Goal: Check status: Check status

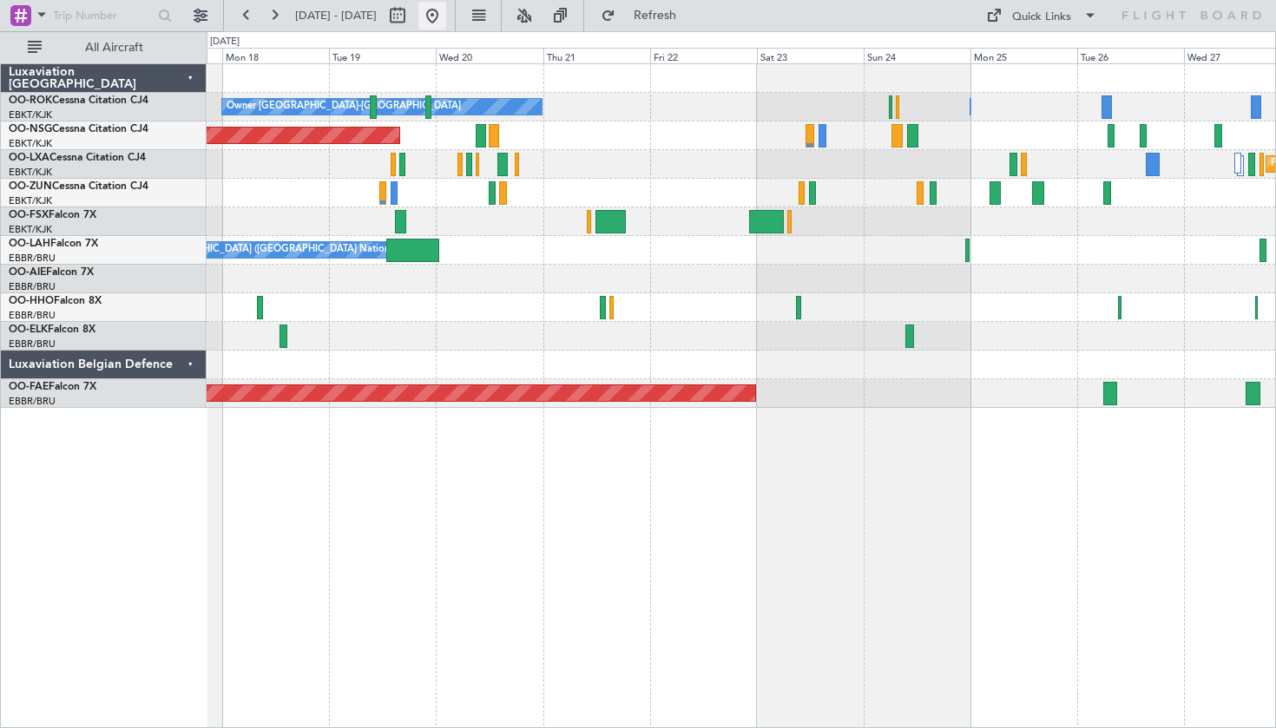
click at [446, 14] on button at bounding box center [433, 16] width 28 height 28
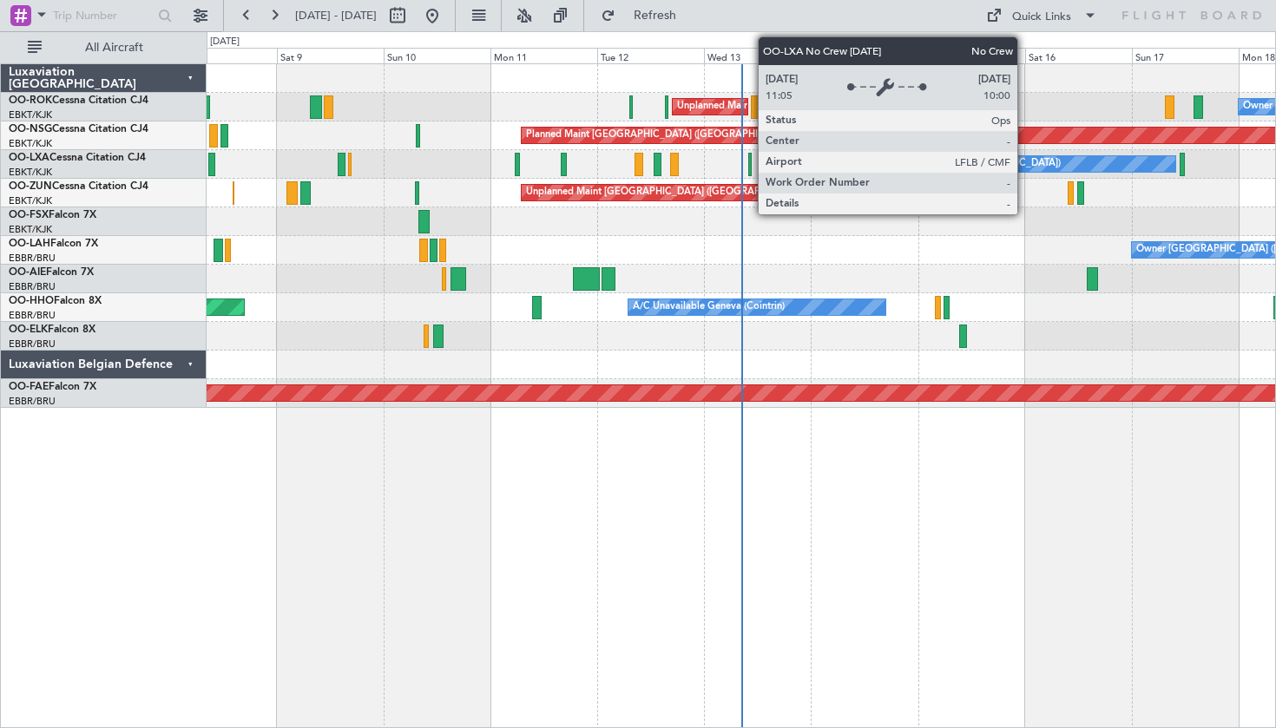
click at [1024, 169] on div "No Crew Chambery ([GEOGRAPHIC_DATA])" at bounding box center [1017, 164] width 314 height 16
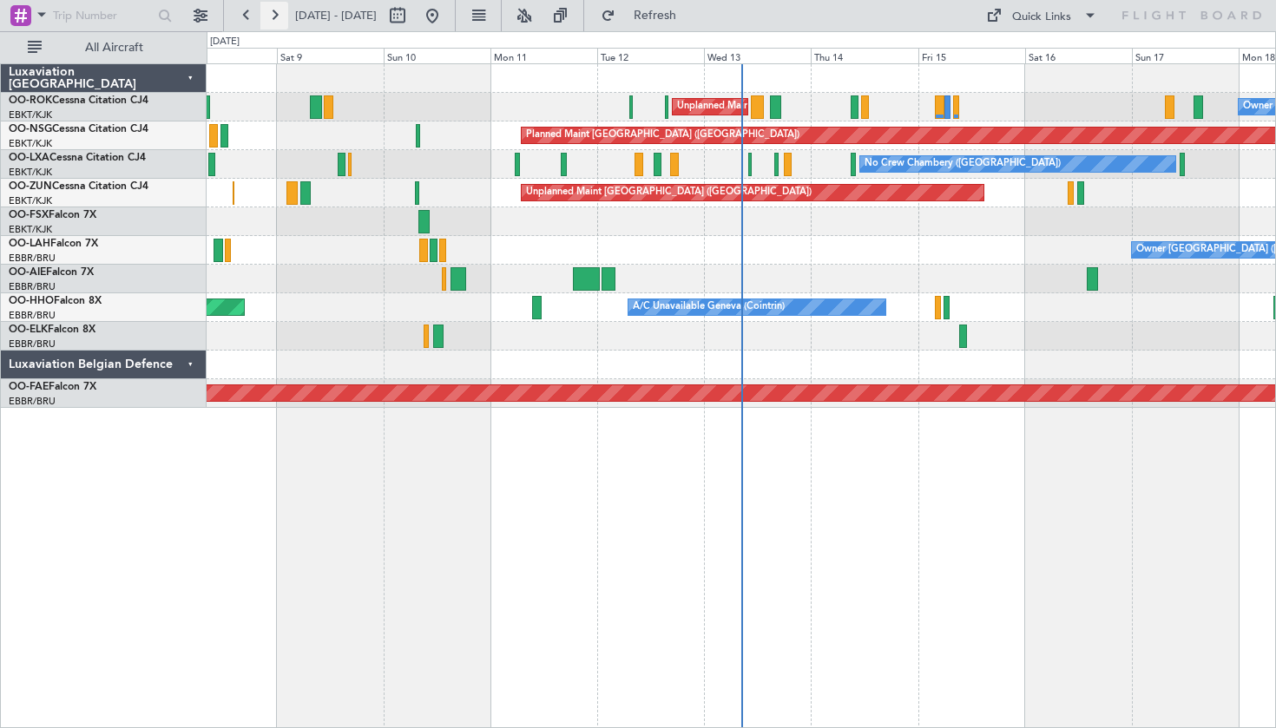
click at [268, 18] on button at bounding box center [274, 16] width 28 height 28
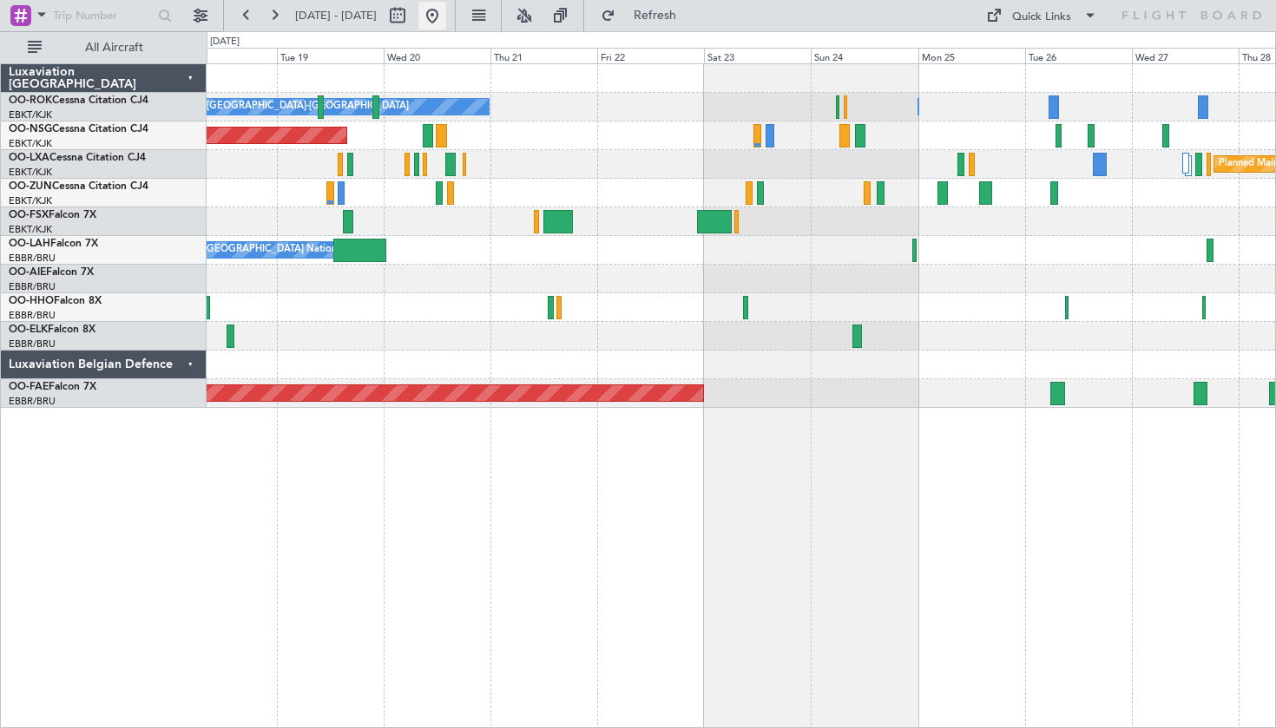
click at [446, 13] on button at bounding box center [433, 16] width 28 height 28
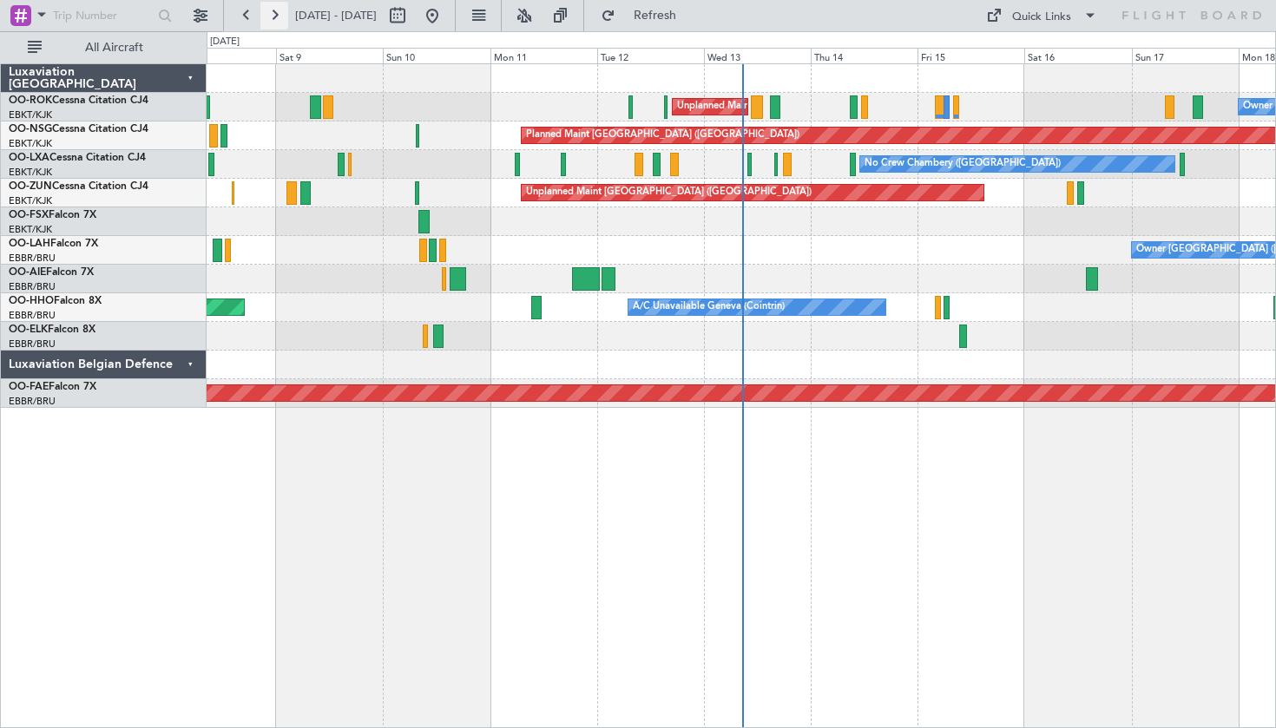
click at [276, 24] on button at bounding box center [274, 16] width 28 height 28
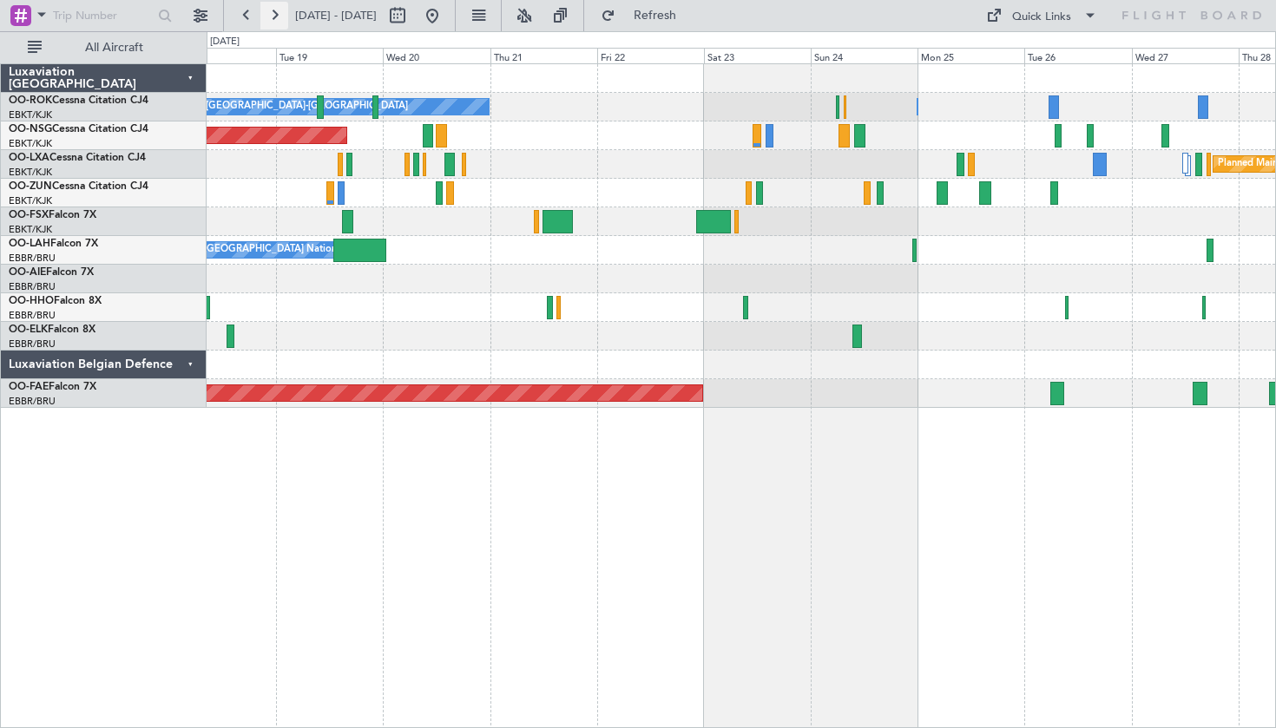
click at [284, 24] on button at bounding box center [274, 16] width 28 height 28
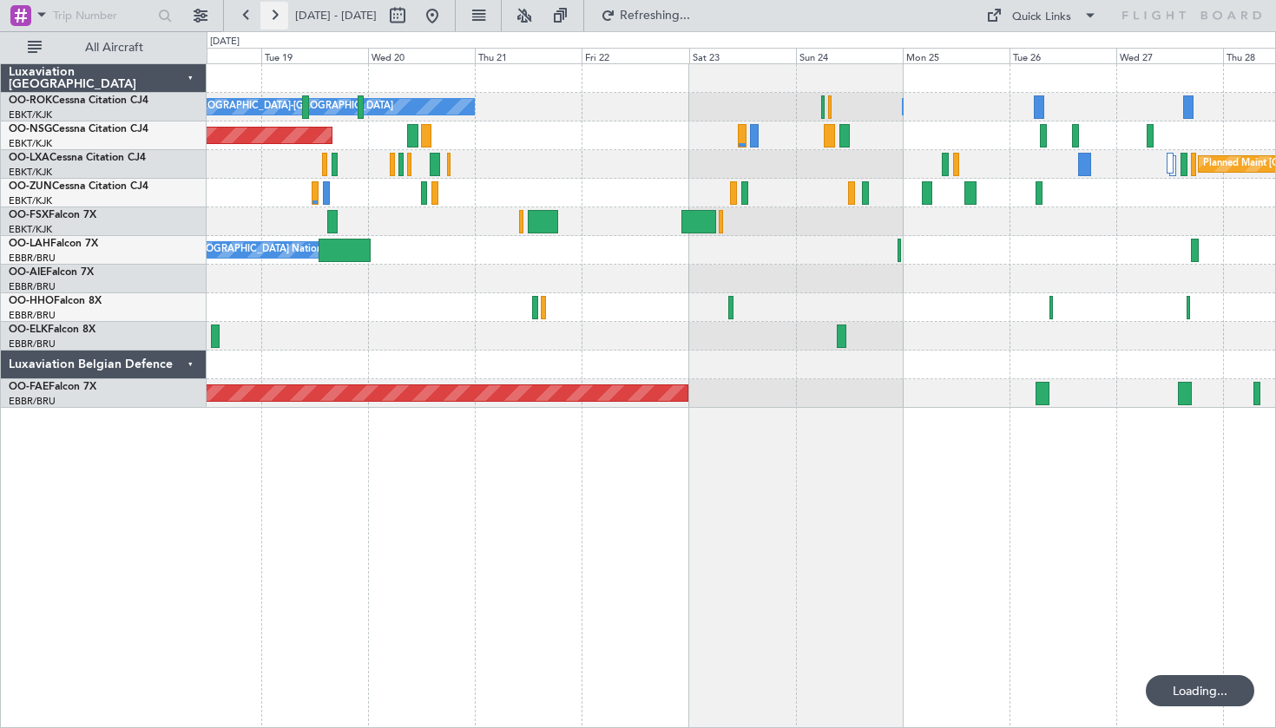
click at [284, 24] on button at bounding box center [274, 16] width 28 height 28
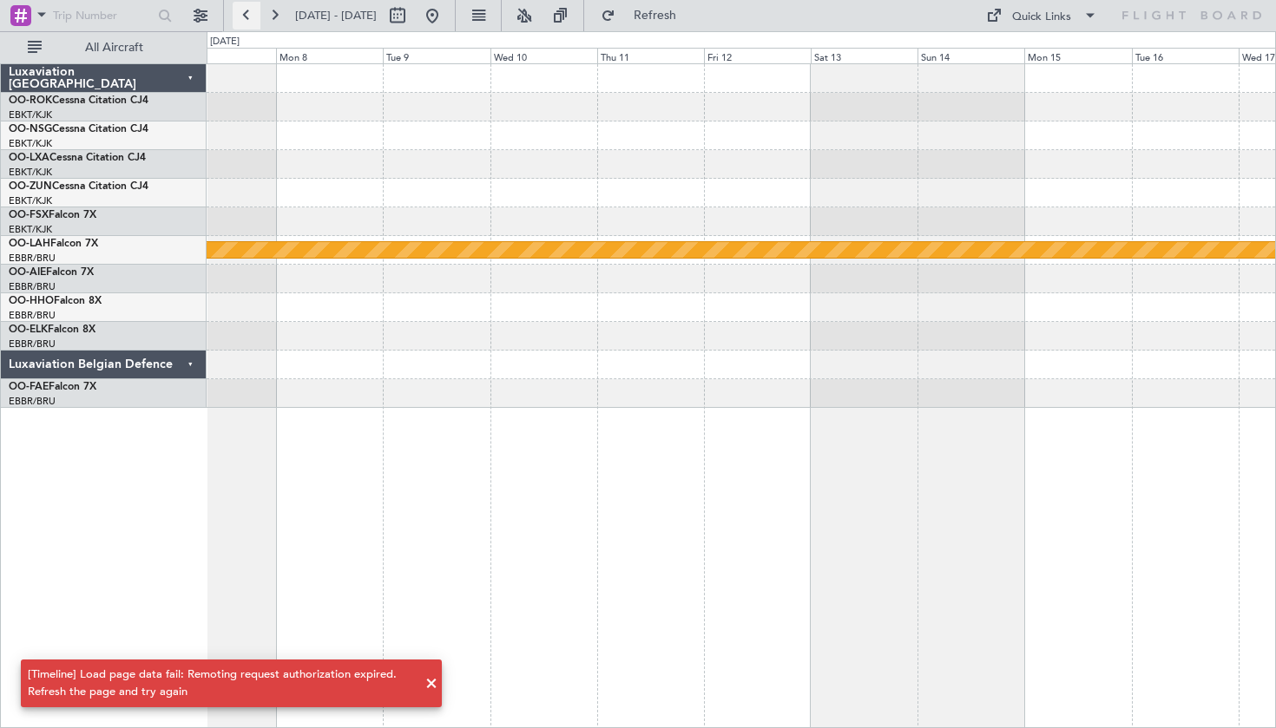
click at [245, 16] on button at bounding box center [247, 16] width 28 height 28
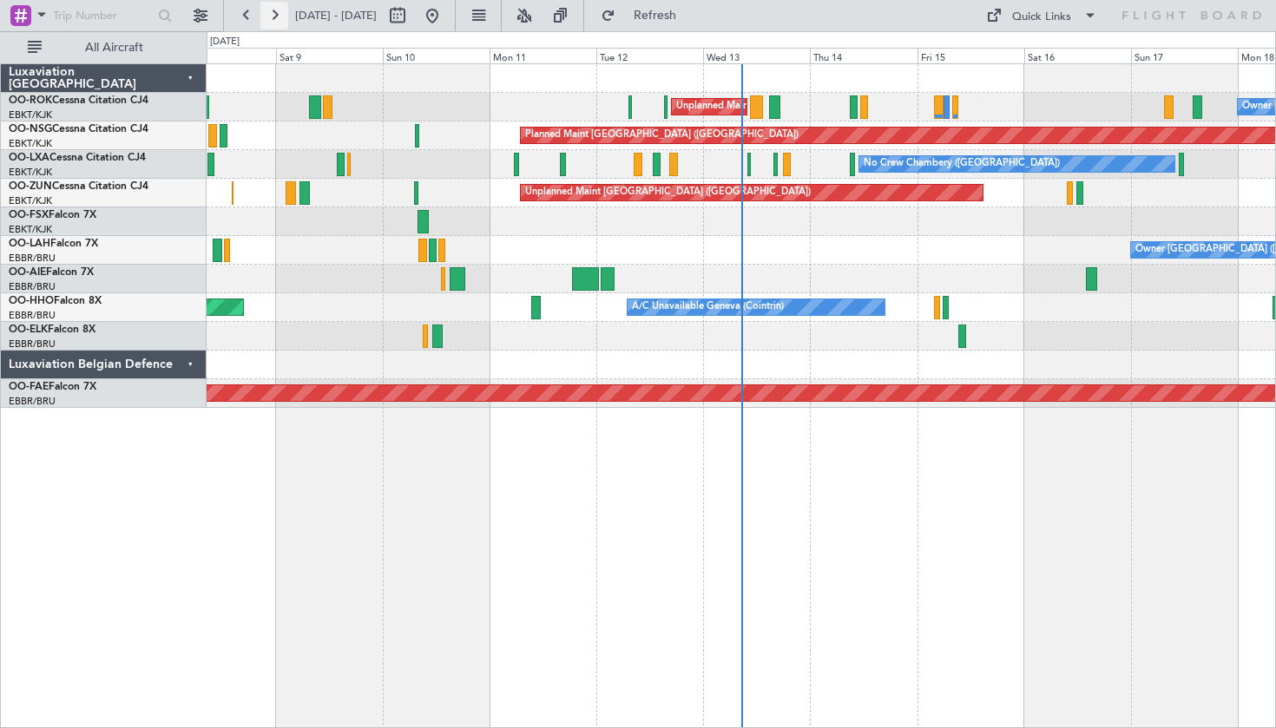
click at [274, 11] on button at bounding box center [274, 16] width 28 height 28
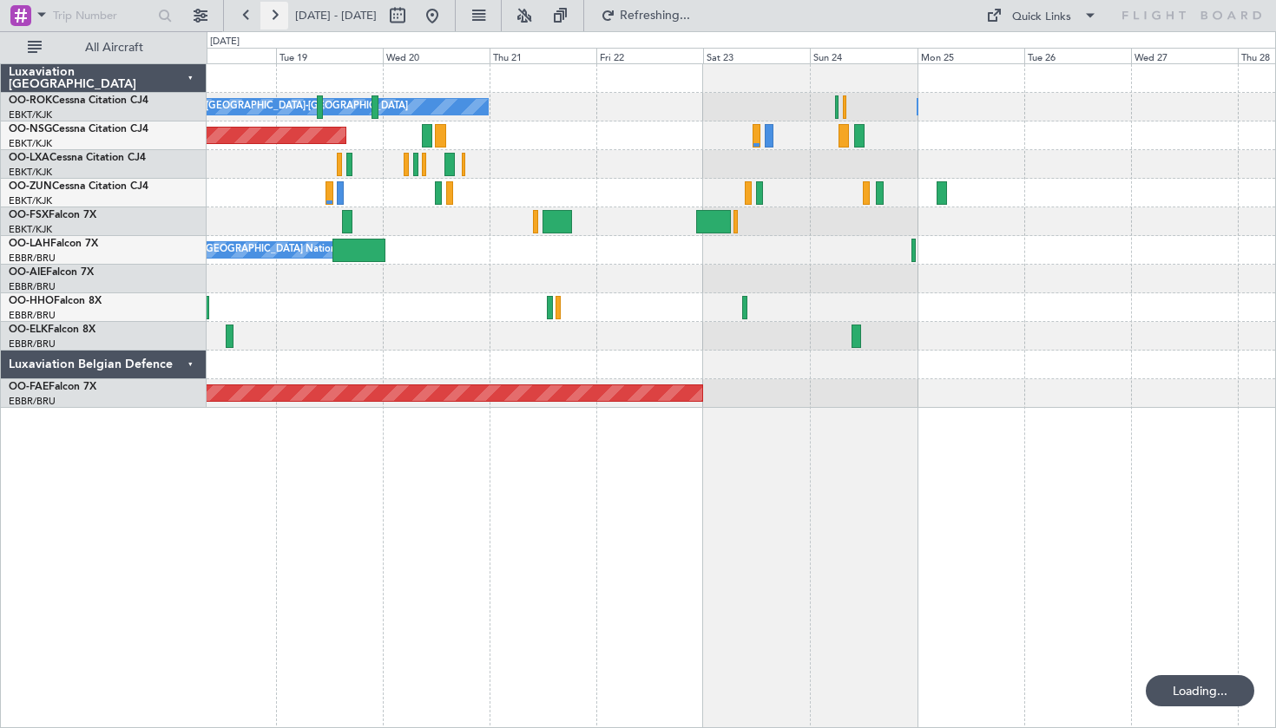
click at [274, 11] on button at bounding box center [274, 16] width 28 height 28
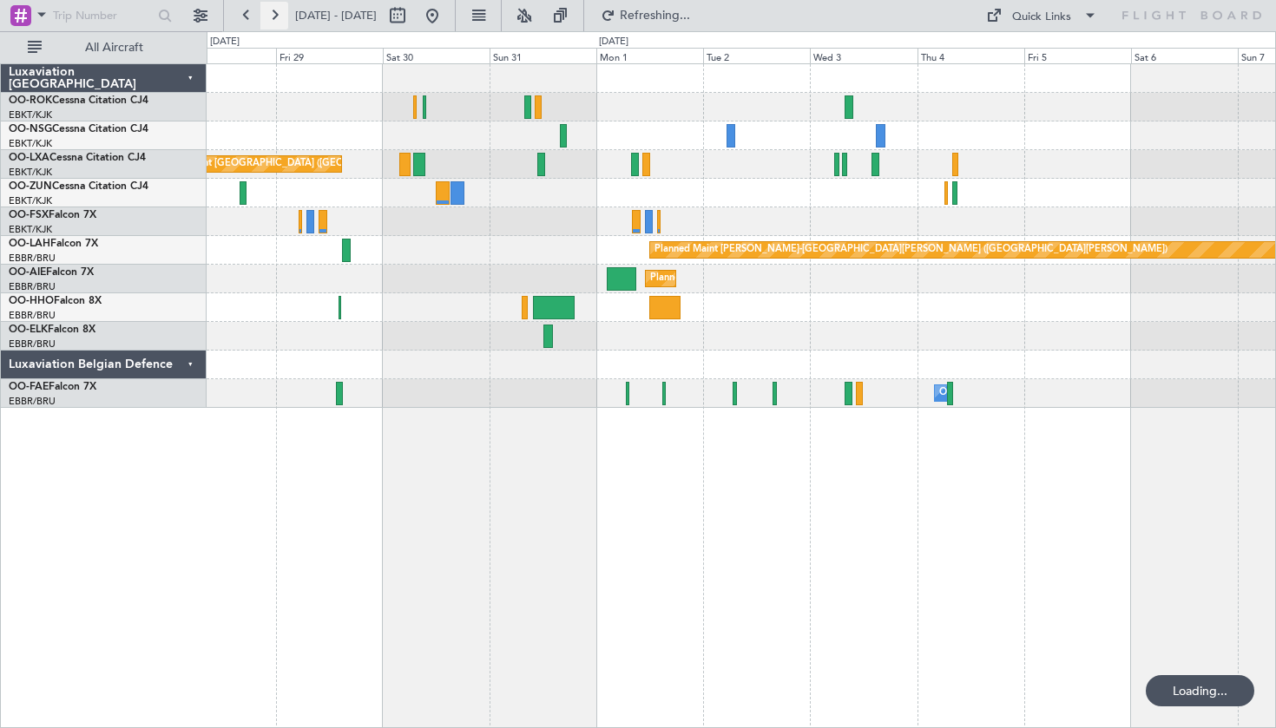
click at [274, 11] on button at bounding box center [274, 16] width 28 height 28
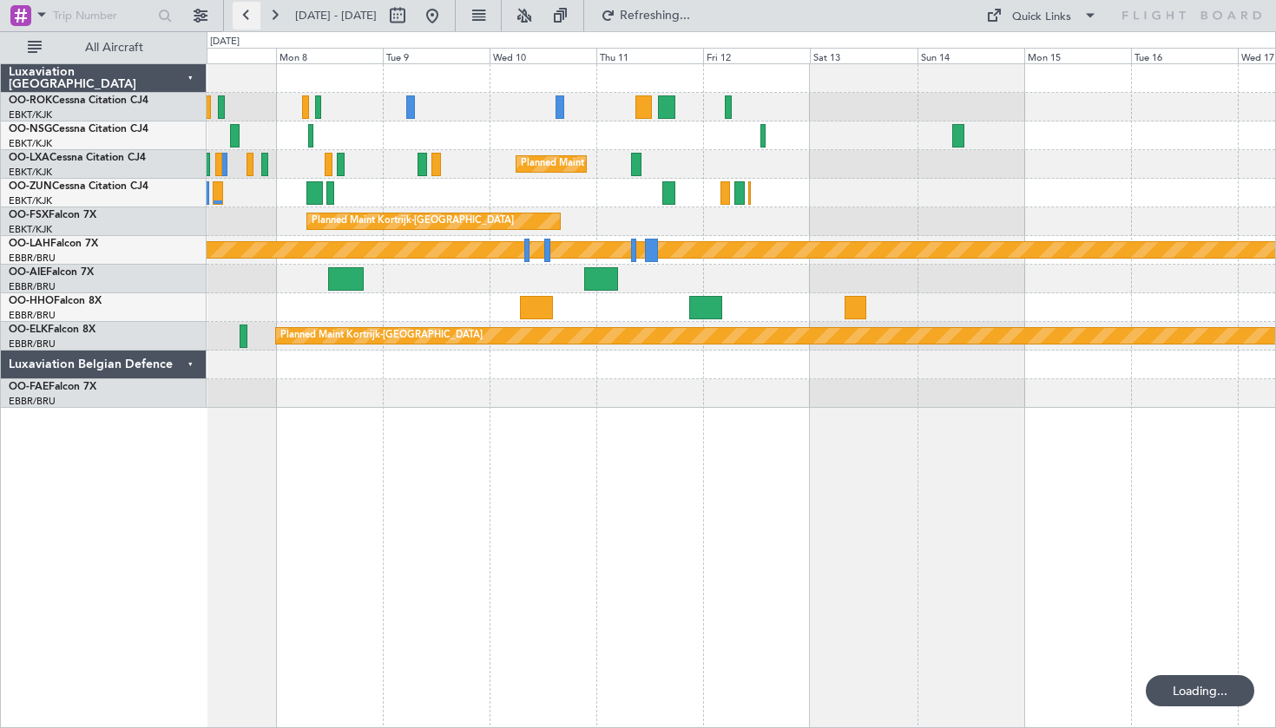
click at [235, 16] on button at bounding box center [247, 16] width 28 height 28
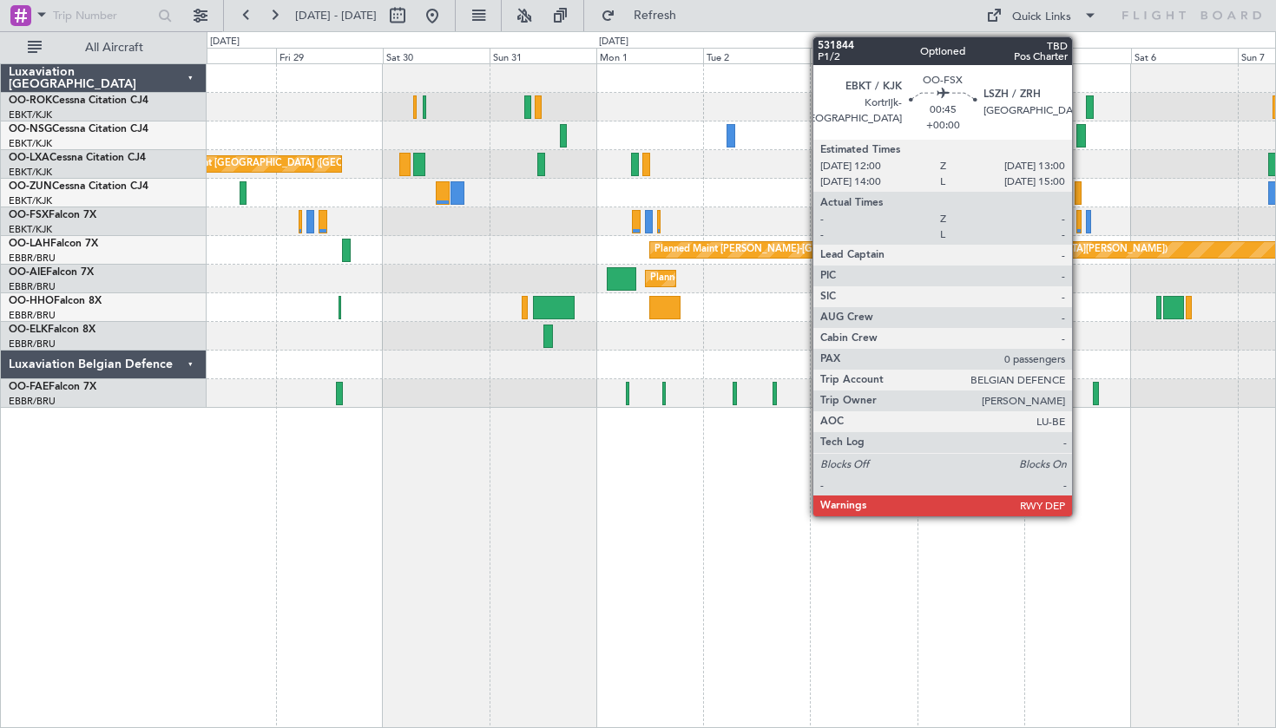
click at [1081, 194] on div "Planned Maint Brussels (Brussels National) Planned Maint Kortrijk-Wevelgem Plan…" at bounding box center [741, 236] width 1069 height 344
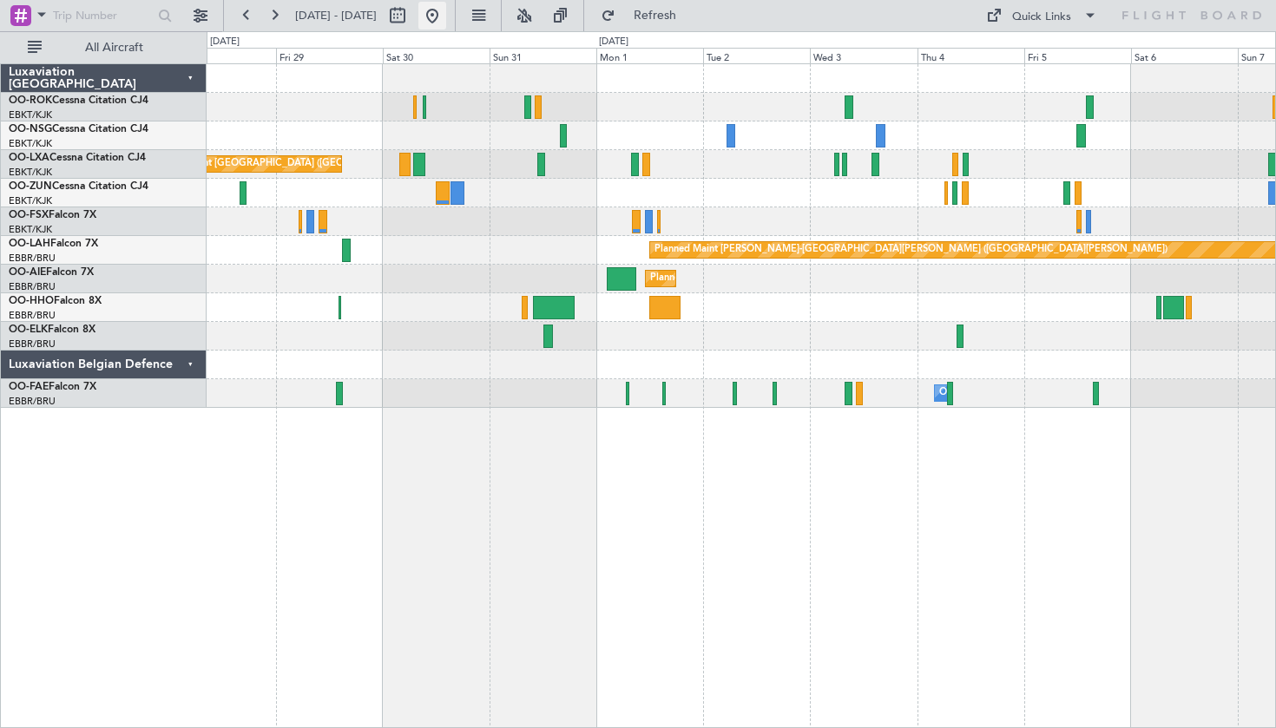
click at [446, 25] on button at bounding box center [433, 16] width 28 height 28
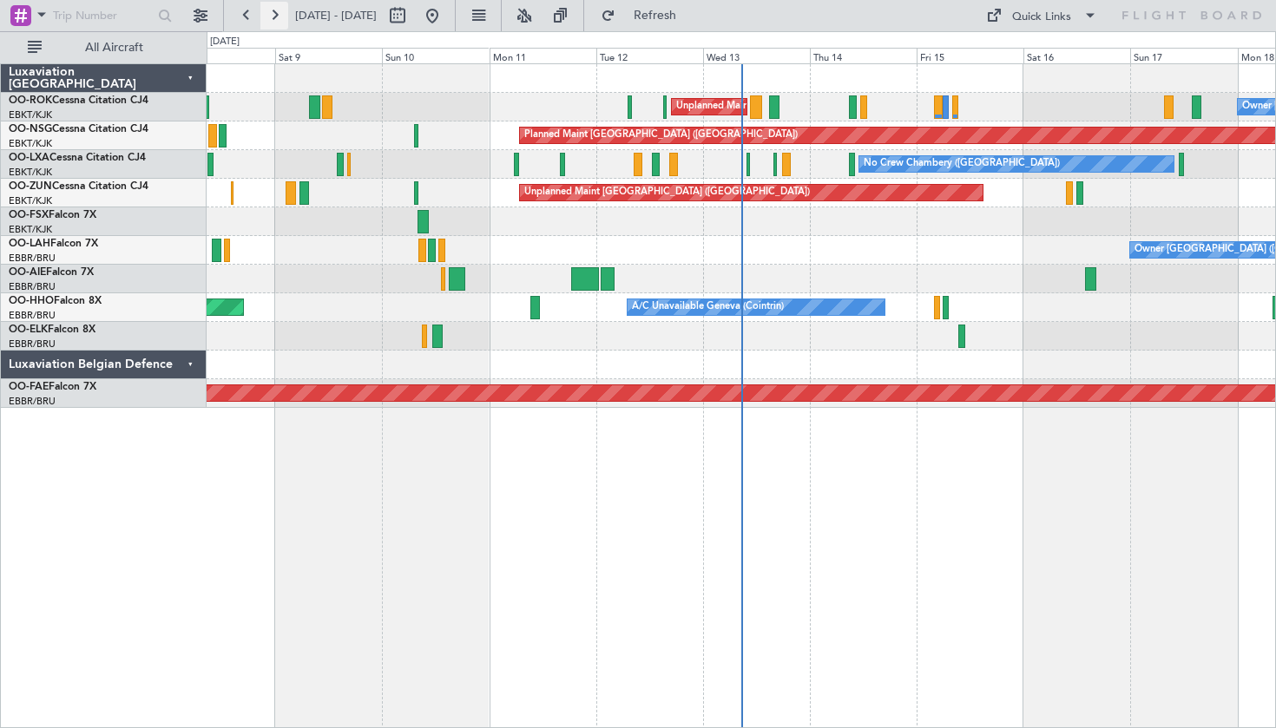
click at [277, 16] on button at bounding box center [274, 16] width 28 height 28
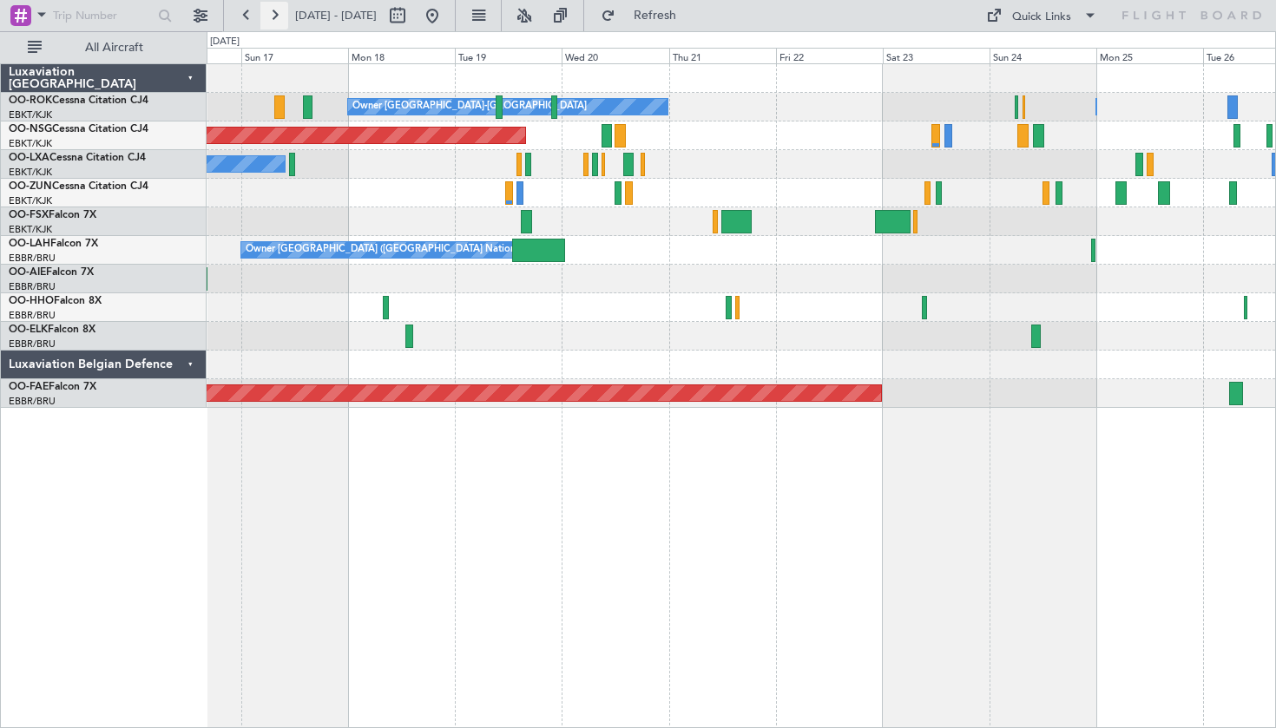
click at [277, 16] on button at bounding box center [274, 16] width 28 height 28
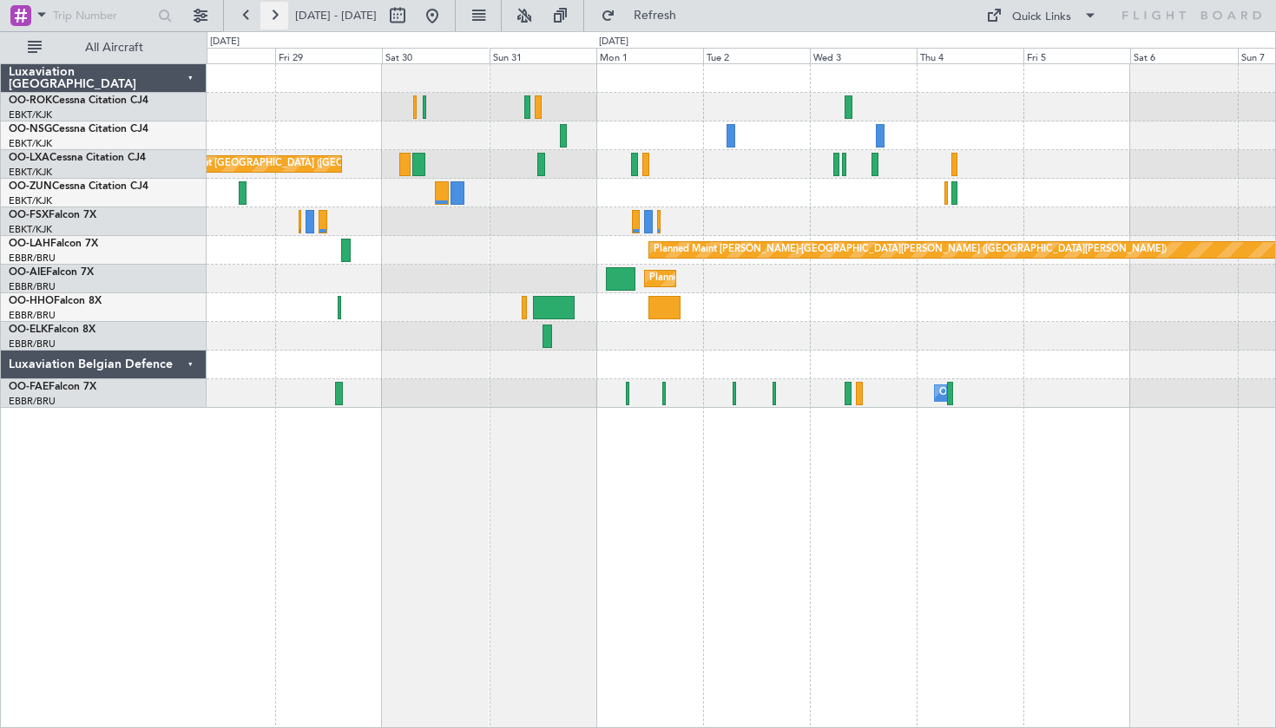
click at [277, 16] on button at bounding box center [274, 16] width 28 height 28
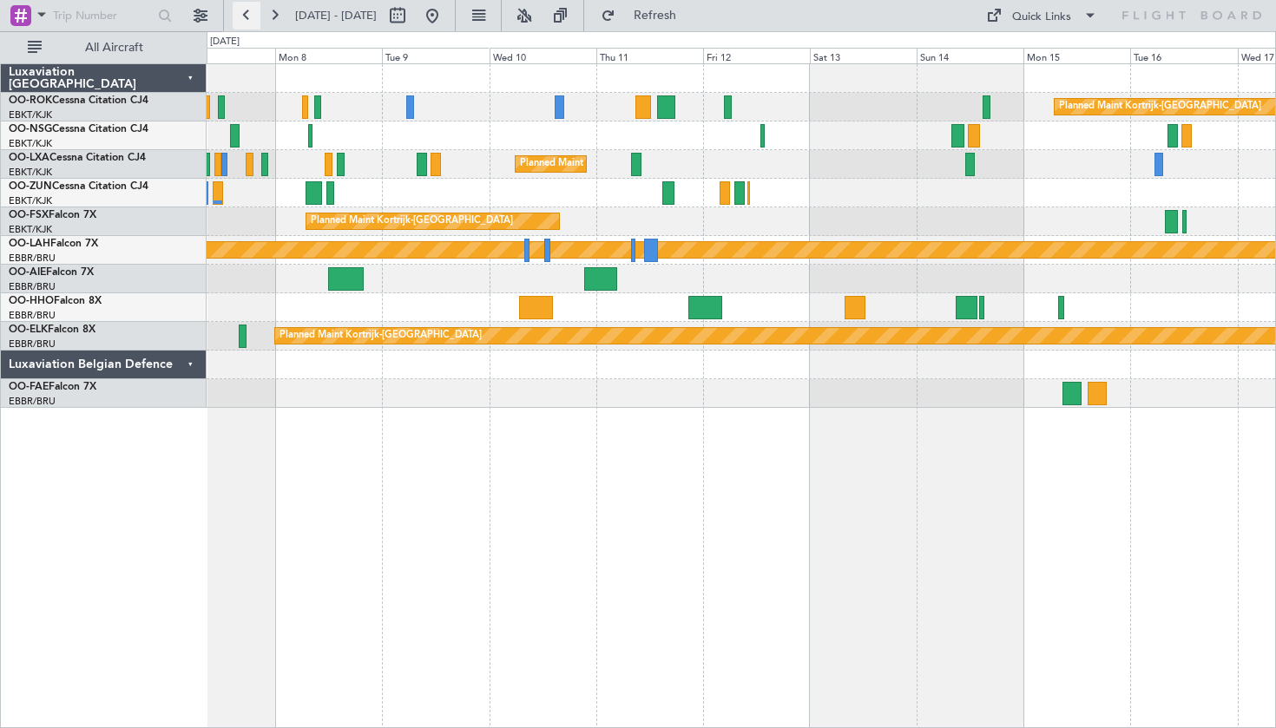
click at [236, 16] on button at bounding box center [247, 16] width 28 height 28
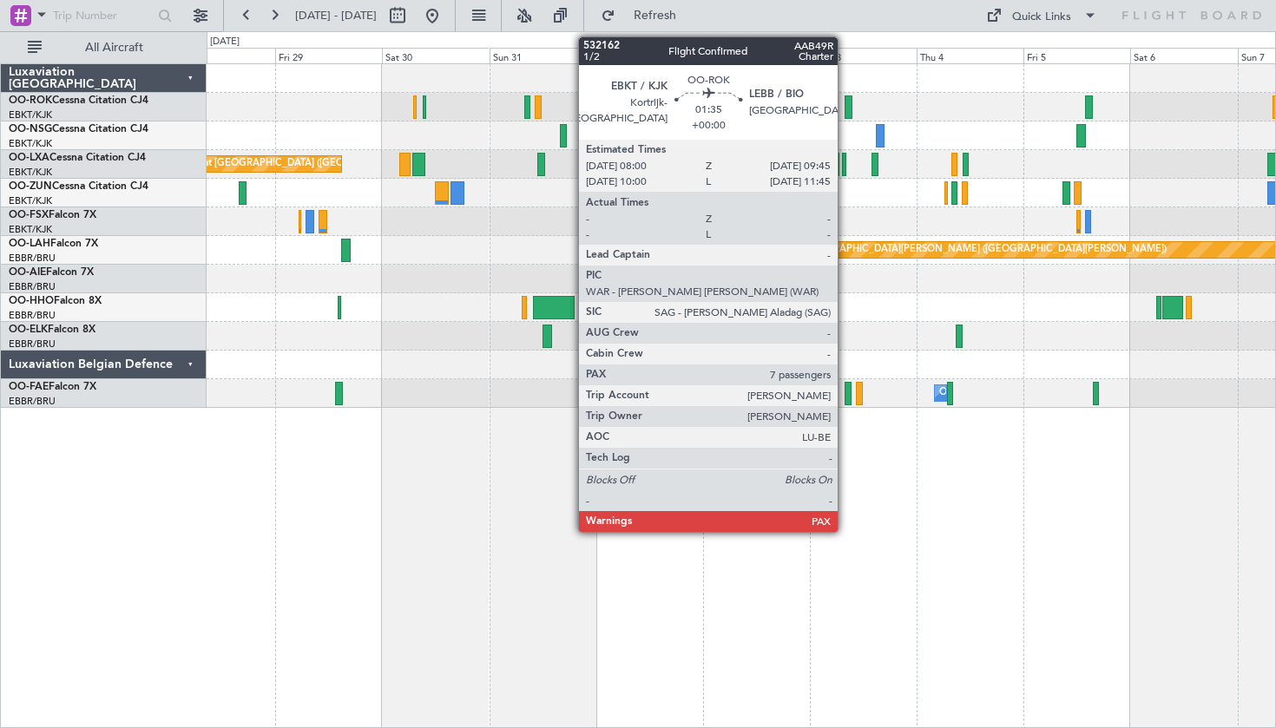
click at [846, 109] on div at bounding box center [849, 107] width 8 height 23
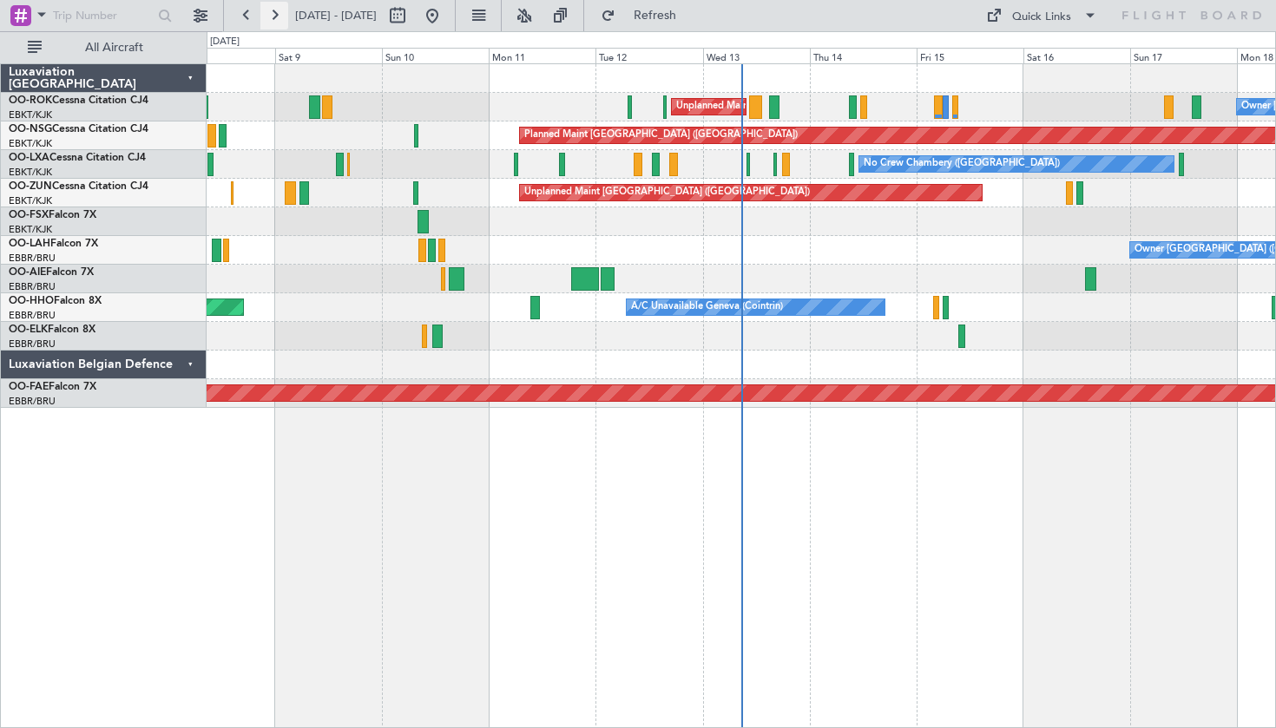
click at [272, 12] on button at bounding box center [274, 16] width 28 height 28
